Goal: Transaction & Acquisition: Download file/media

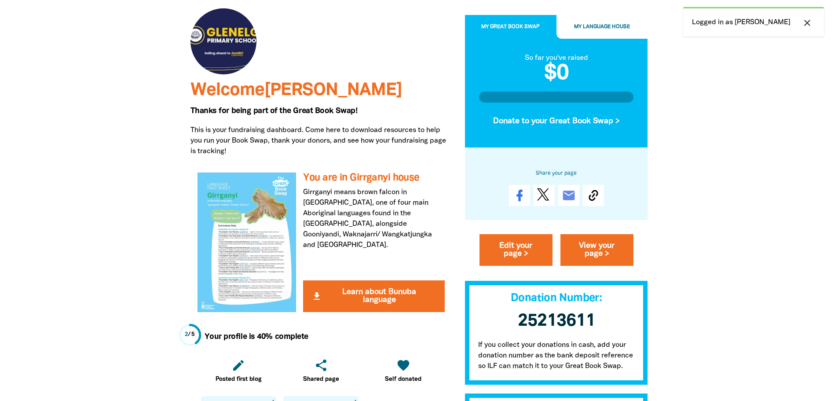
scroll to position [220, 0]
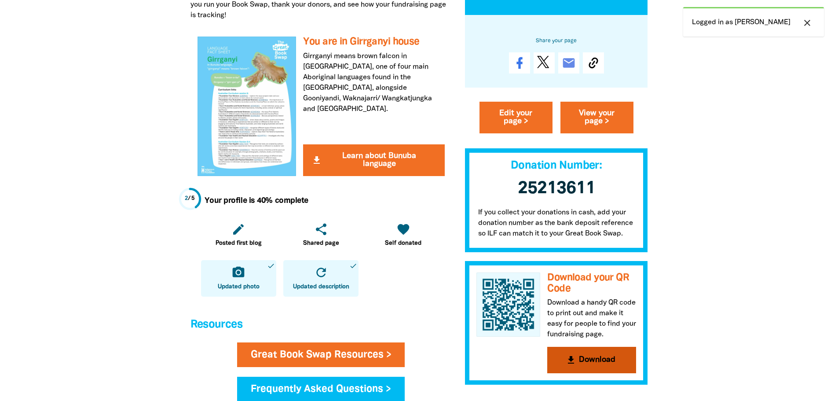
click at [579, 354] on button "get_app Download" at bounding box center [591, 360] width 89 height 26
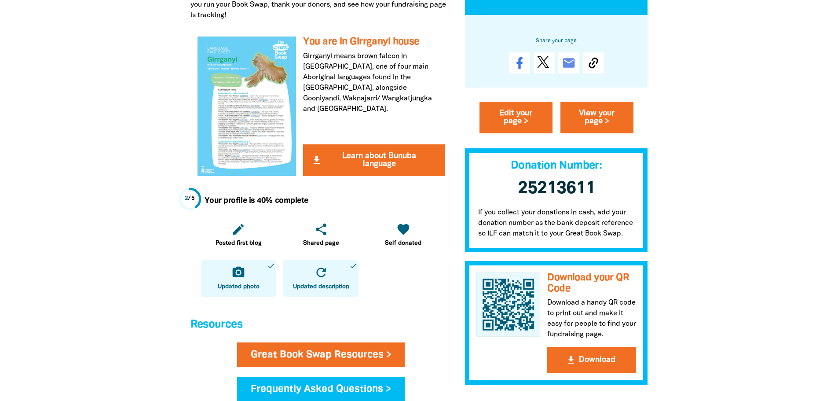
click at [709, 90] on div at bounding box center [419, 265] width 838 height 890
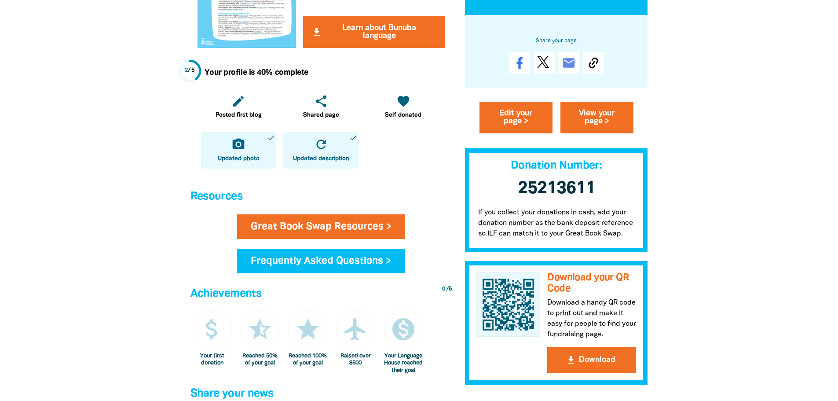
scroll to position [396, 0]
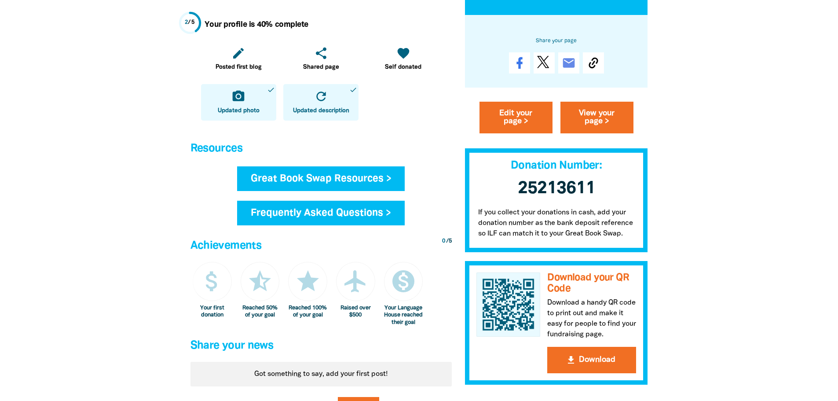
click at [327, 183] on link "Great Book Swap Resources >" at bounding box center [321, 178] width 168 height 25
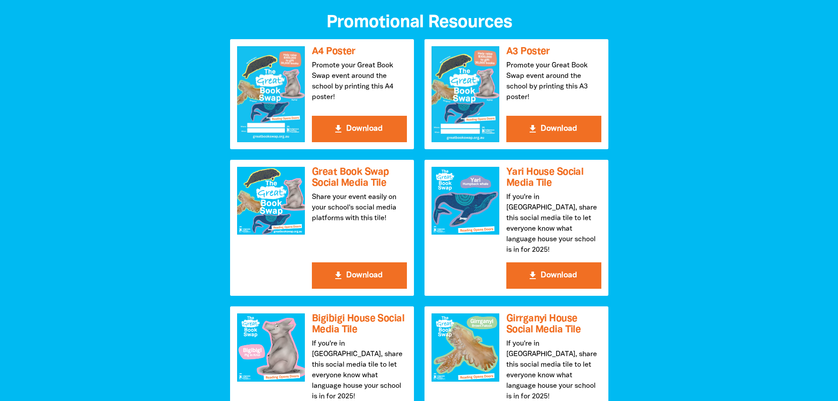
scroll to position [968, 0]
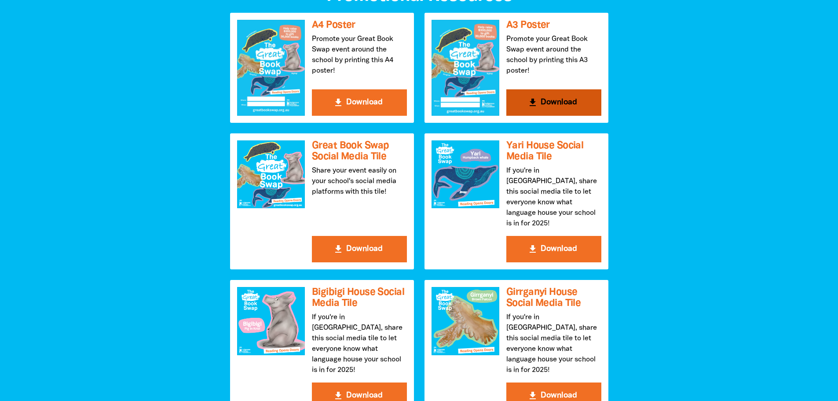
click at [579, 104] on button "get_app Download" at bounding box center [553, 102] width 95 height 26
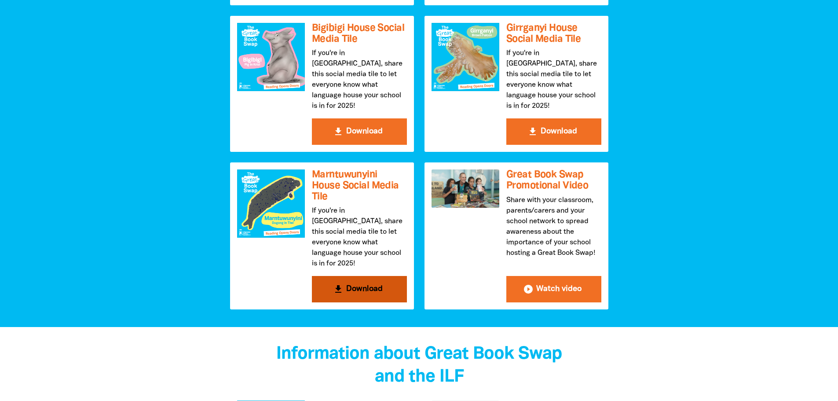
scroll to position [1539, 0]
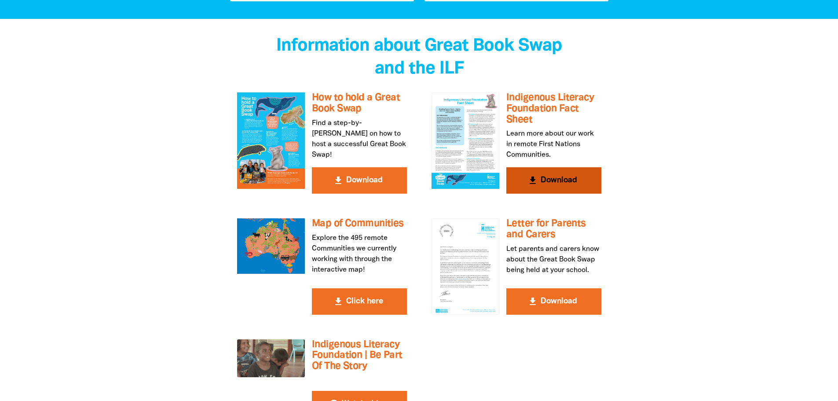
click at [548, 167] on button "get_app Download" at bounding box center [553, 180] width 95 height 26
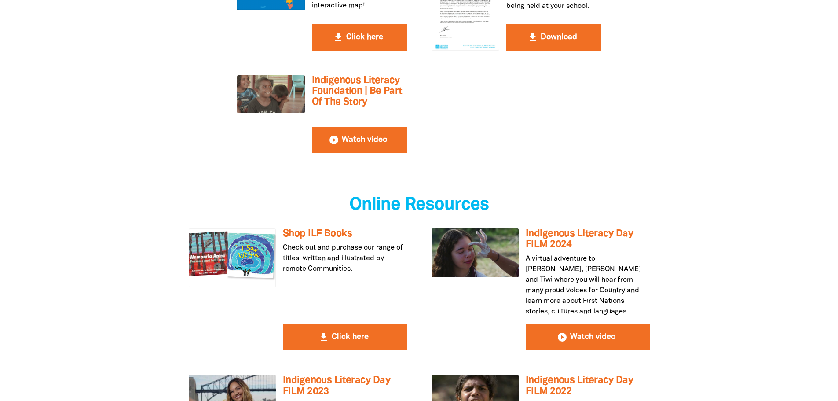
scroll to position [1496, 0]
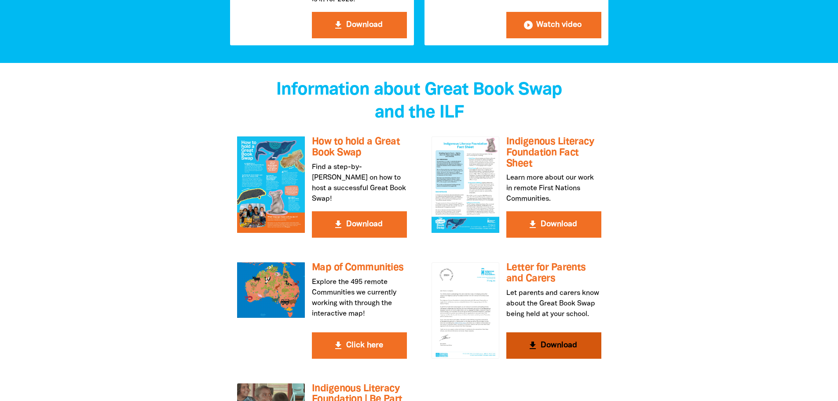
click at [558, 332] on button "get_app Download" at bounding box center [553, 345] width 95 height 26
